Goal: Find specific page/section: Find specific page/section

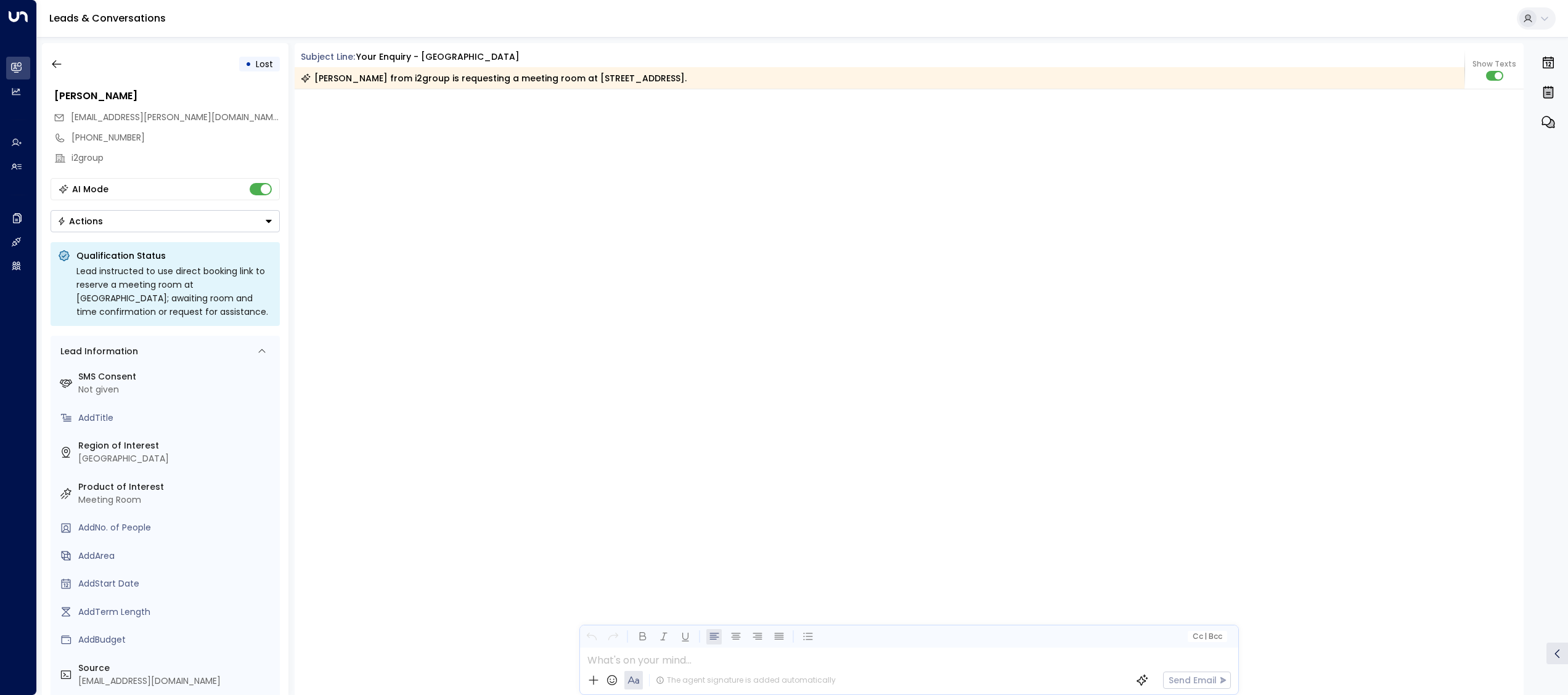
scroll to position [7387, 0]
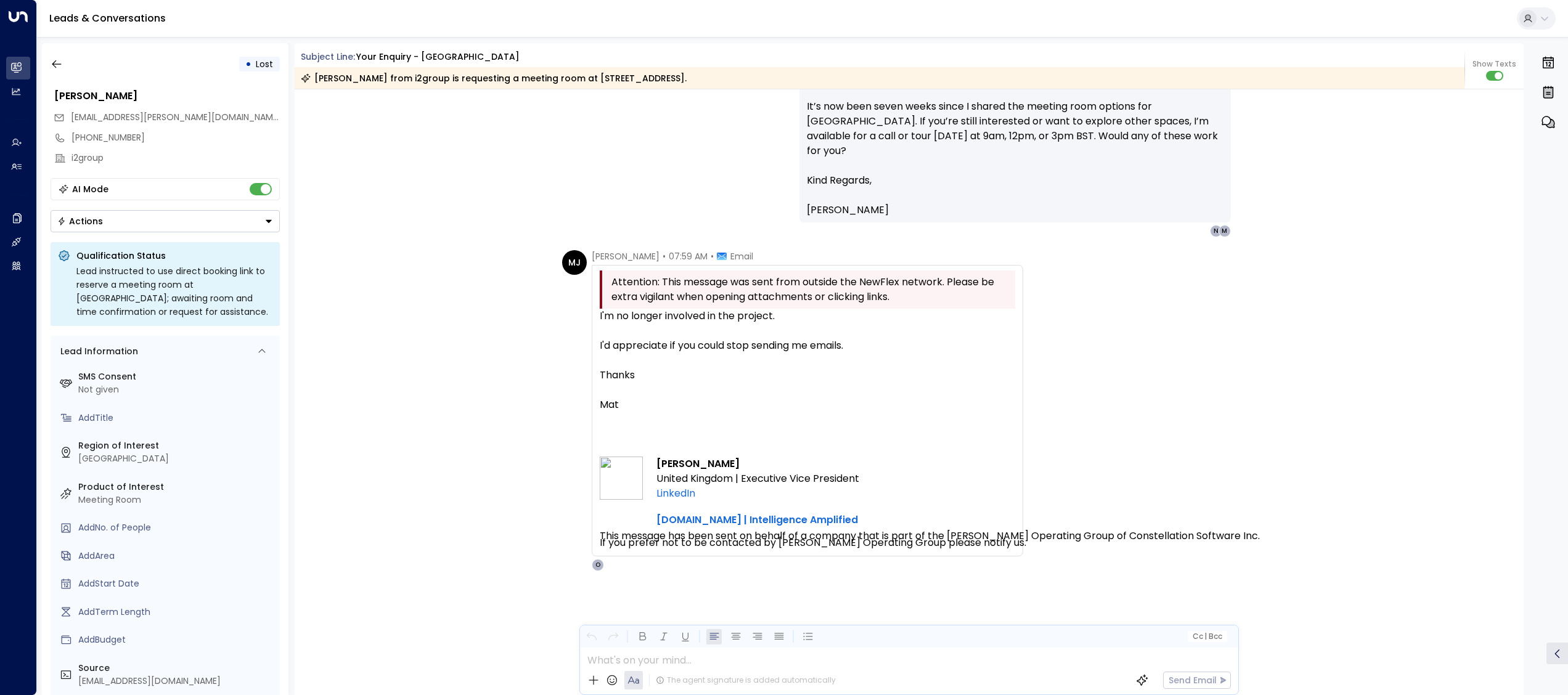
click at [68, 71] on div "• Lost" at bounding box center [165, 64] width 229 height 22
click at [57, 64] on icon "button" at bounding box center [57, 64] width 13 height 13
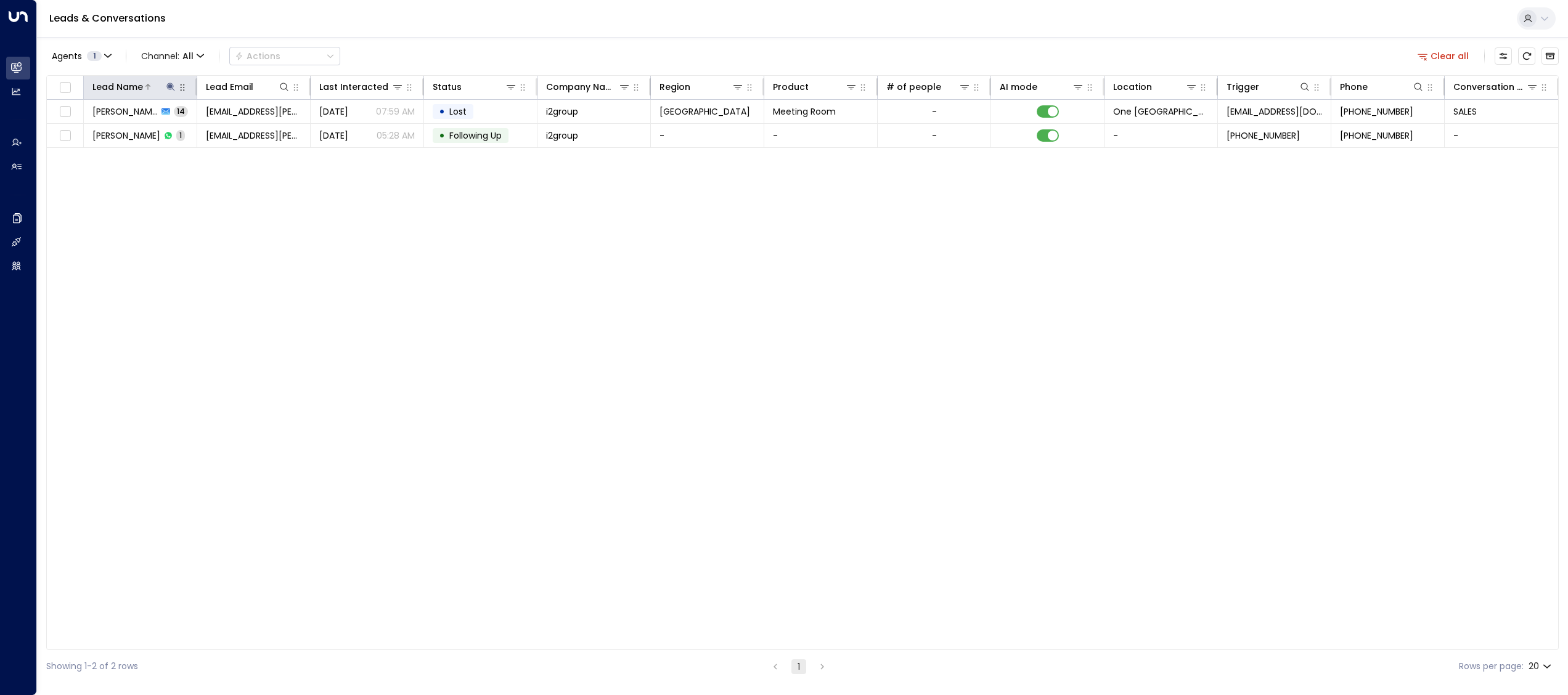
click at [171, 86] on icon at bounding box center [171, 86] width 8 height 8
click at [250, 128] on icon "button" at bounding box center [248, 133] width 10 height 10
click at [220, 126] on input "text" at bounding box center [170, 132] width 170 height 23
paste input "**********"
type input "**********"
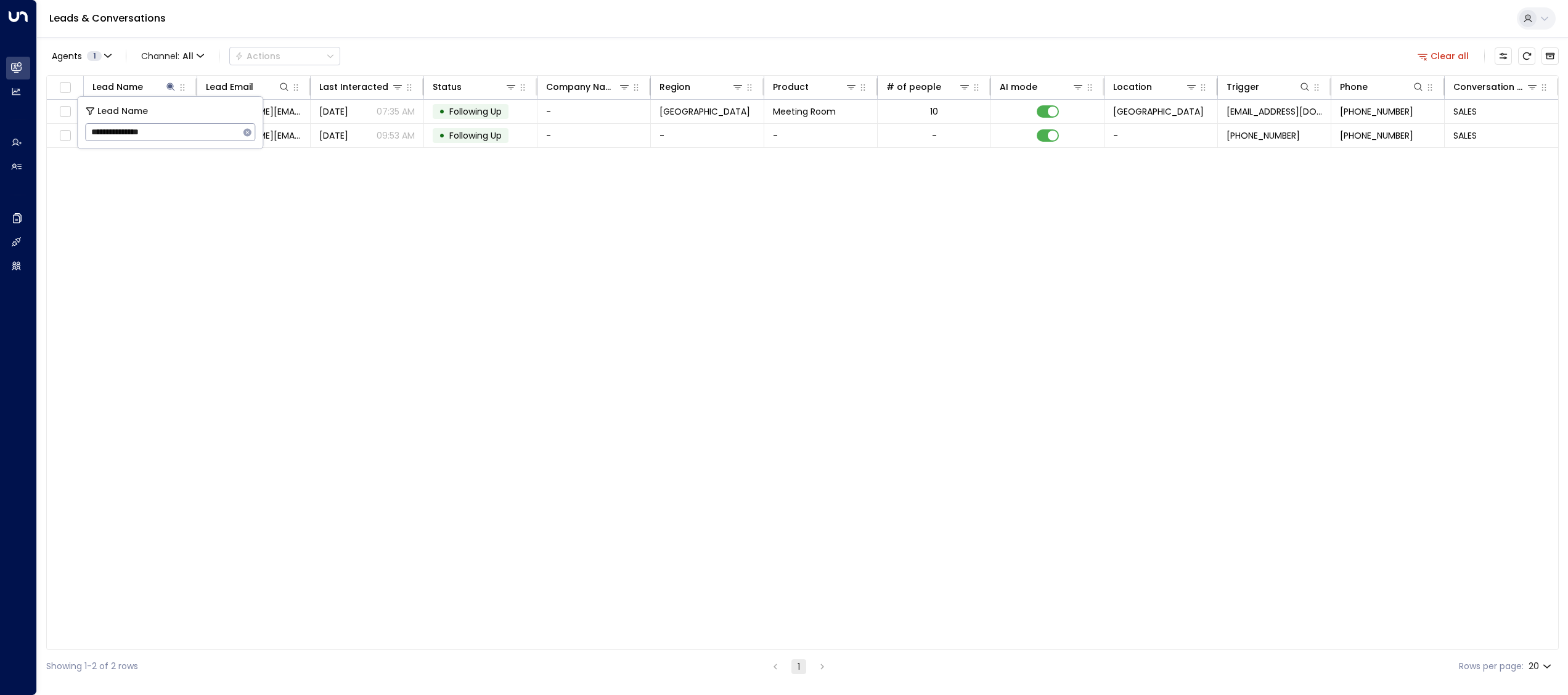
click at [352, 290] on div "Lead Name Lead Email Last Interacted Status Company Name Region Product # of pe…" at bounding box center [802, 362] width 1512 height 575
click at [387, 115] on p "07:35 AM" at bounding box center [395, 112] width 39 height 13
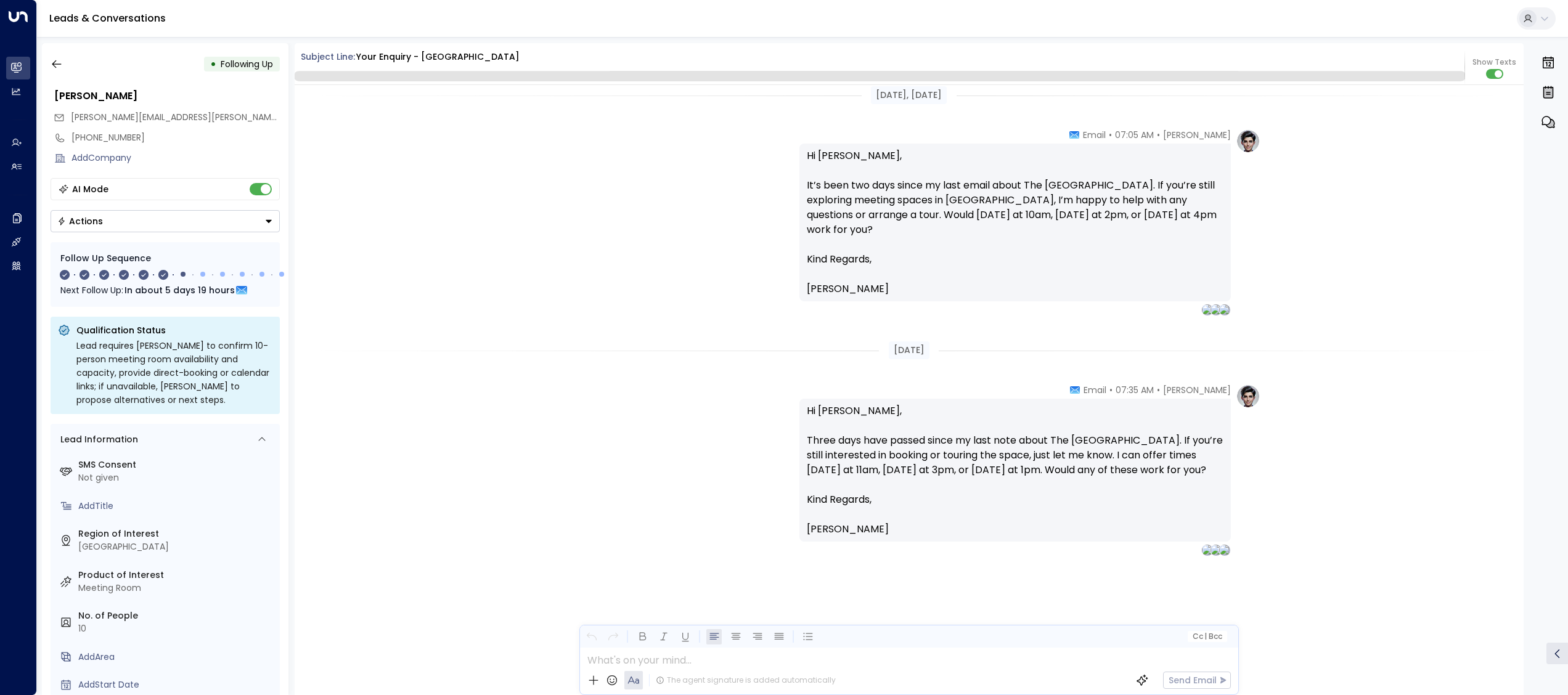
scroll to position [2308, 0]
